Goal: Information Seeking & Learning: Learn about a topic

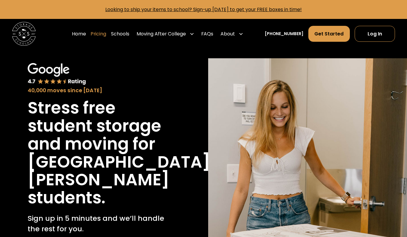
click at [106, 34] on link "Pricing" at bounding box center [98, 34] width 16 height 17
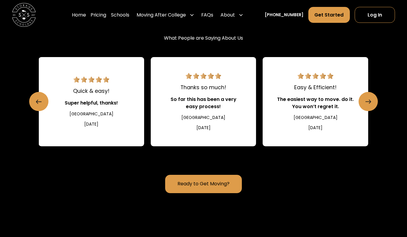
scroll to position [777, 0]
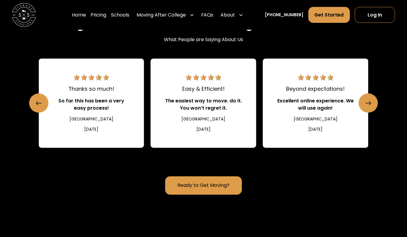
click at [221, 73] on link "Easy & Efficient! The easiest way to move. do it. You won’t regret it. College …" at bounding box center [204, 103] width 106 height 89
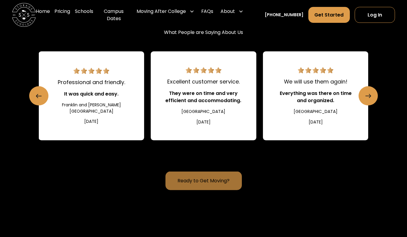
scroll to position [712, 0]
